Goal: Task Accomplishment & Management: Manage account settings

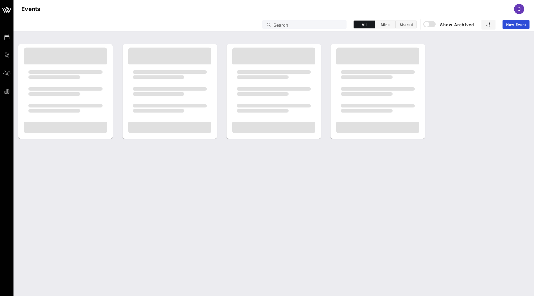
click at [300, 22] on input "Search" at bounding box center [309, 24] width 70 height 7
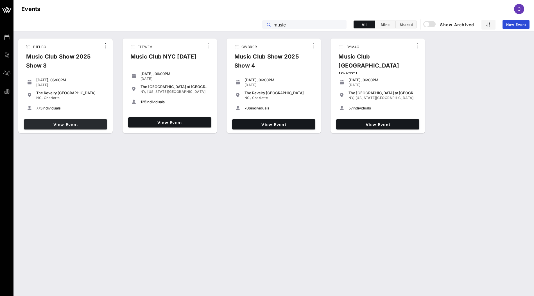
type input "music"
click at [77, 125] on span "View Event" at bounding box center [65, 124] width 79 height 5
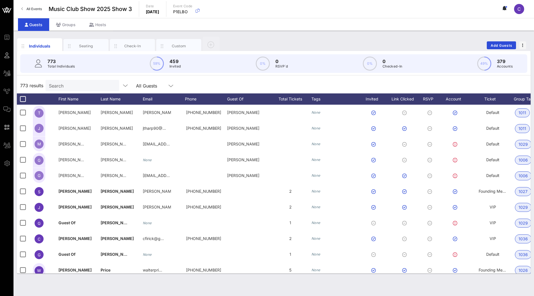
click at [93, 85] on input "Search" at bounding box center [82, 85] width 66 height 7
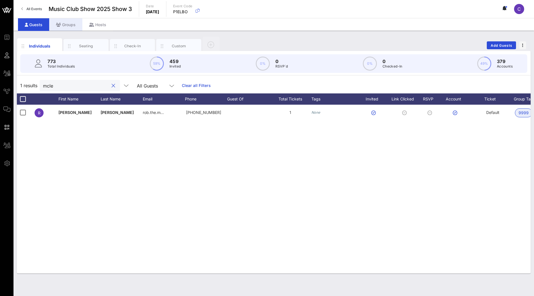
type input "mcle"
click at [67, 23] on div "Groups" at bounding box center [65, 24] width 33 height 13
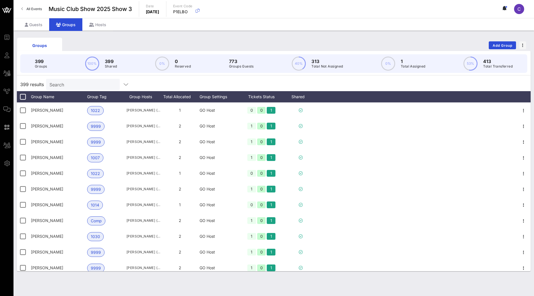
click at [83, 85] on input "Search" at bounding box center [82, 84] width 66 height 7
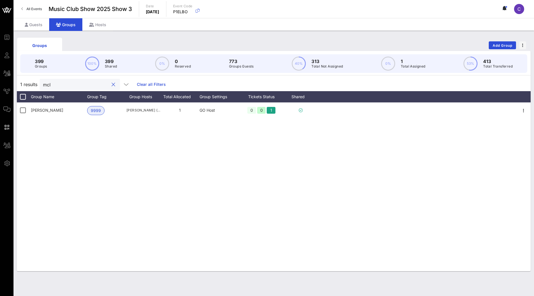
type input "mcle"
click at [63, 86] on input "mcle" at bounding box center [76, 84] width 66 height 7
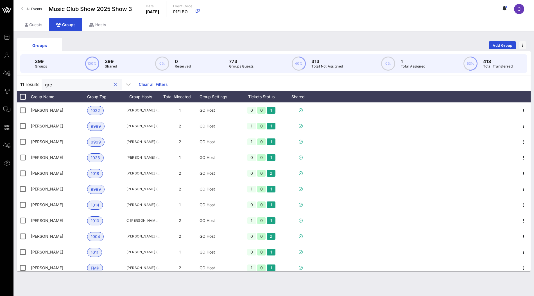
type input "grey"
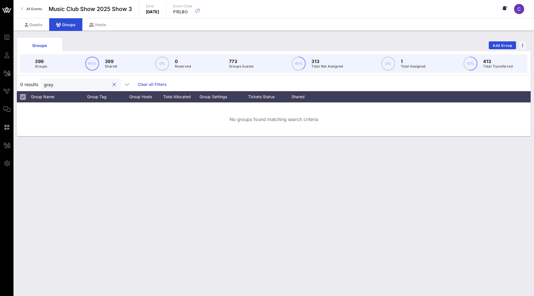
click at [73, 85] on input "grey" at bounding box center [77, 84] width 66 height 7
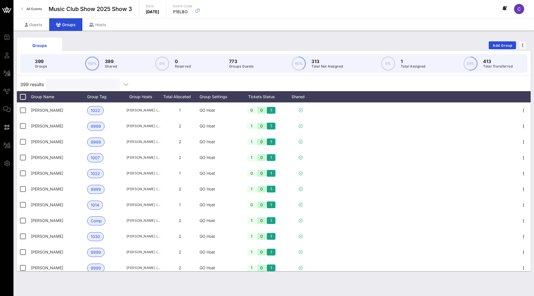
click at [71, 82] on input "text" at bounding box center [82, 84] width 66 height 7
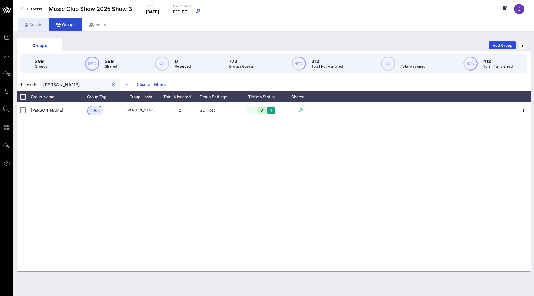
type input "horne"
click at [43, 28] on div "Guests" at bounding box center [33, 24] width 31 height 13
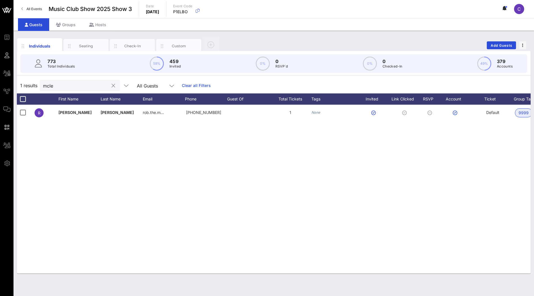
click at [66, 89] on div "mcle" at bounding box center [76, 85] width 66 height 11
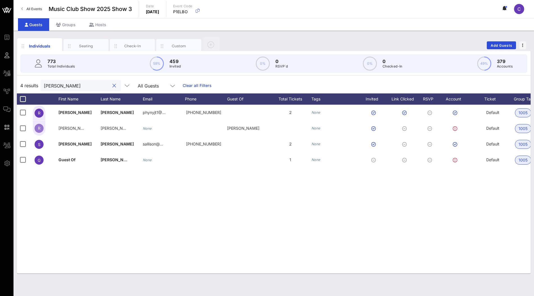
type input "horne"
click at [201, 12] on icon "button" at bounding box center [197, 10] width 7 height 7
